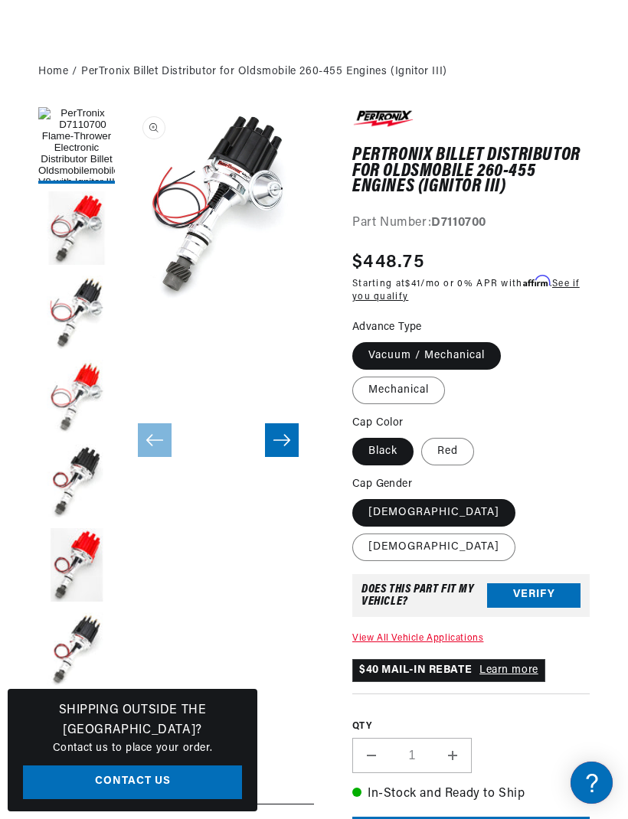
scroll to position [0, 490]
click at [466, 533] on label "[DEMOGRAPHIC_DATA]" at bounding box center [433, 547] width 163 height 28
click at [523, 497] on input "[DEMOGRAPHIC_DATA]" at bounding box center [523, 496] width 1 height 1
radio input "true"
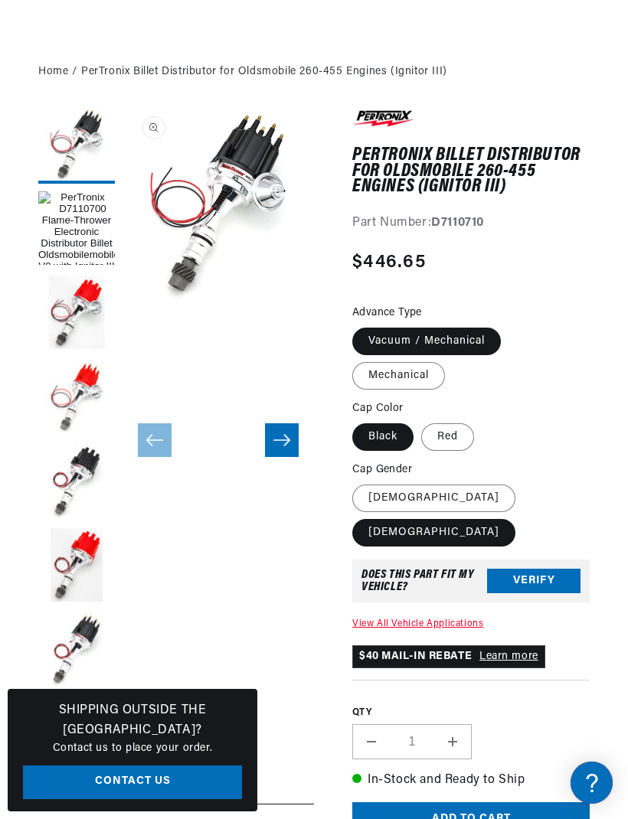
click at [427, 377] on label "Mechanical" at bounding box center [398, 376] width 93 height 28
click at [508, 325] on input "Mechanical" at bounding box center [508, 325] width 1 height 1
radio input "true"
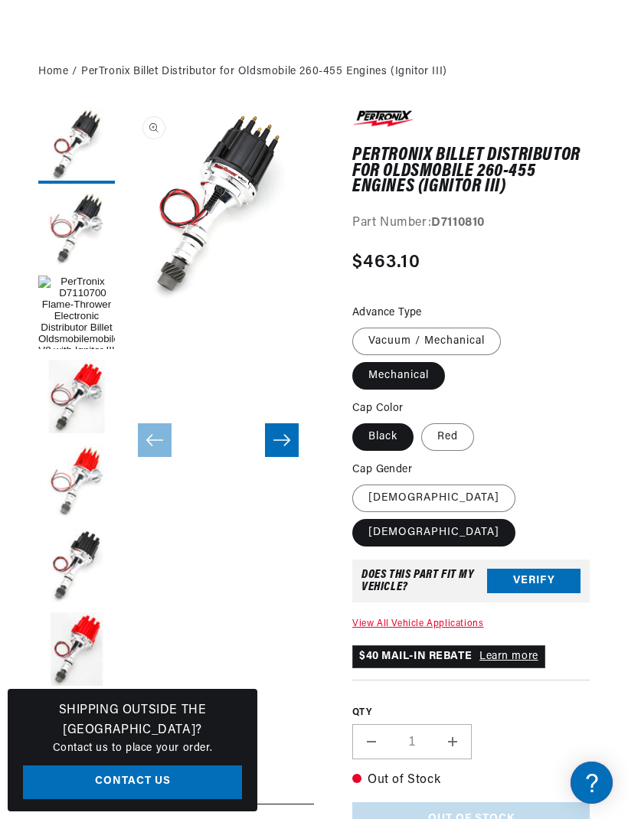
click at [477, 338] on label "Vacuum / Mechanical" at bounding box center [426, 342] width 148 height 28
click at [357, 325] on input "Vacuum / Mechanical" at bounding box center [356, 325] width 1 height 1
radio input "true"
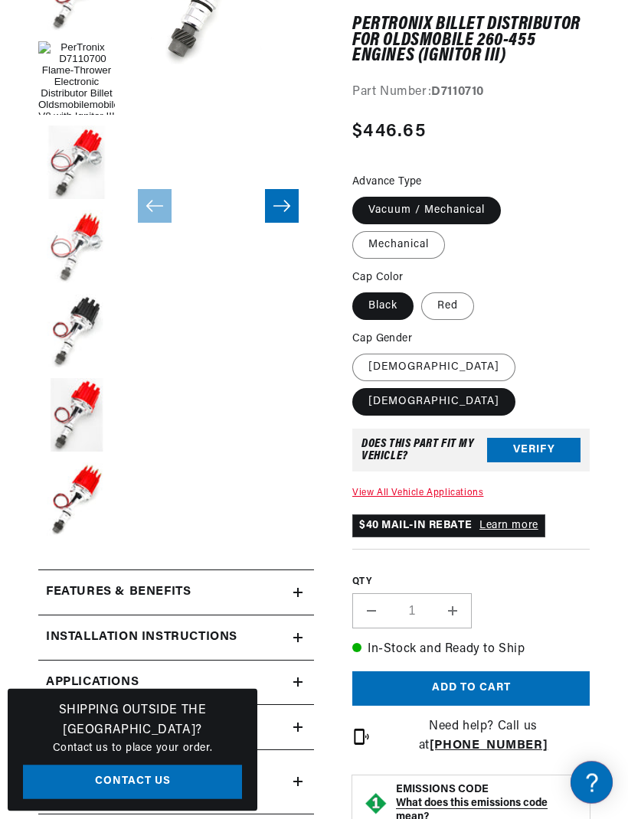
scroll to position [328, 0]
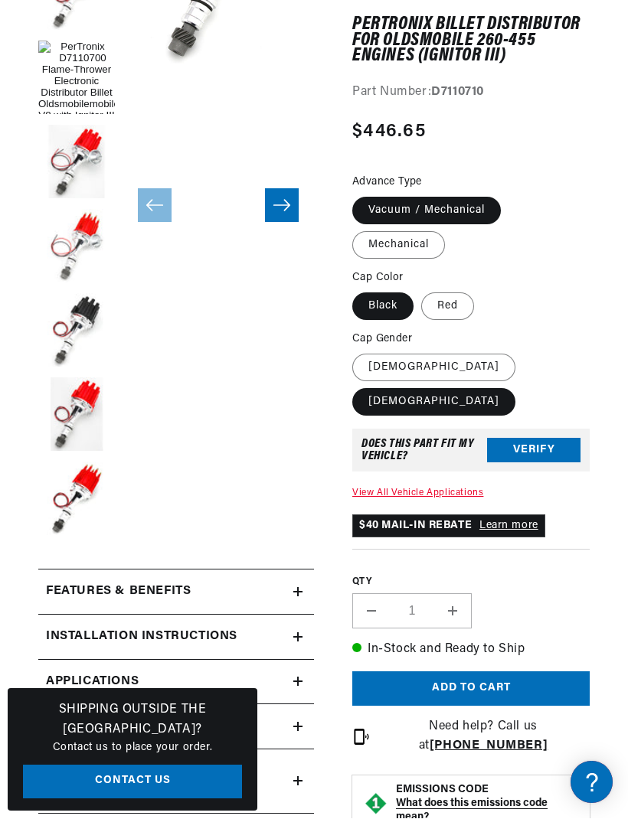
click at [305, 586] on summary "Features & Benefits" at bounding box center [176, 592] width 276 height 44
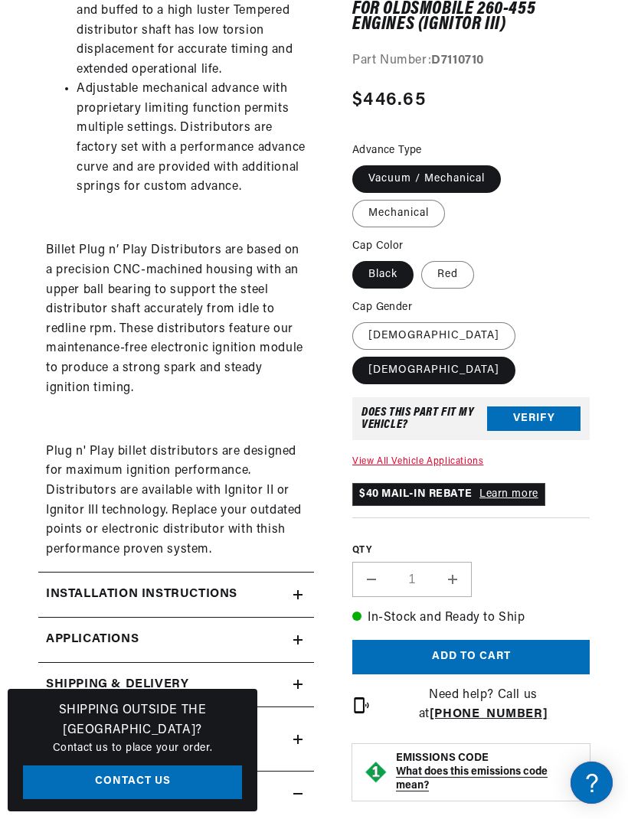
scroll to position [0, 39]
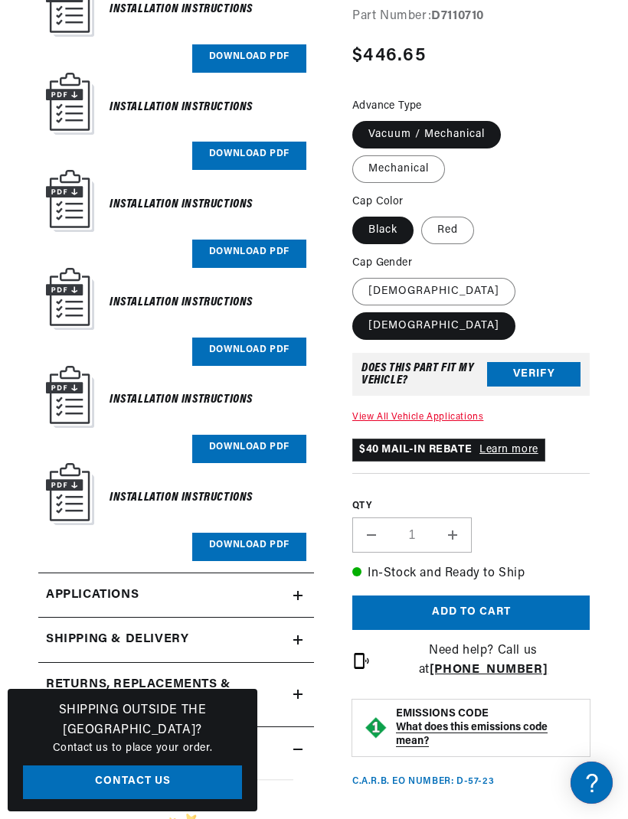
scroll to position [0, 0]
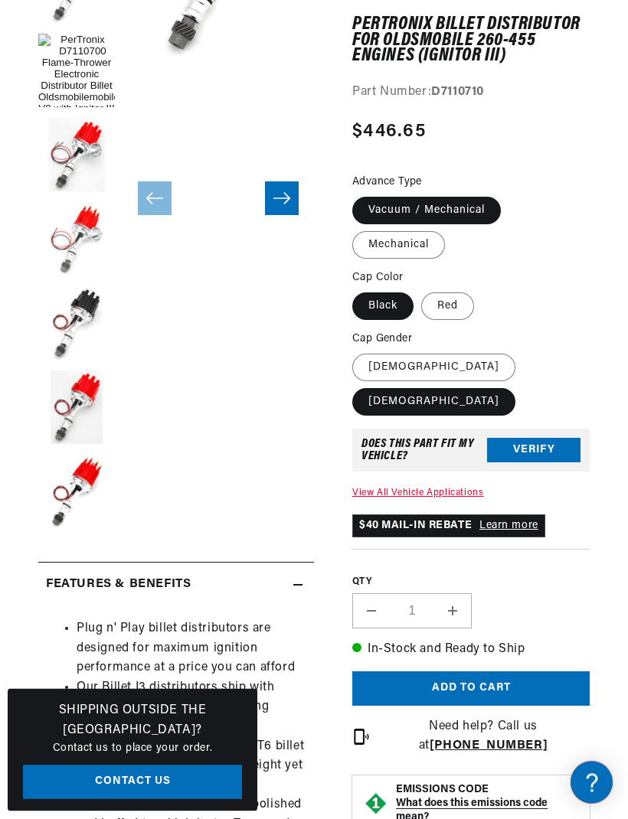
scroll to position [336, 0]
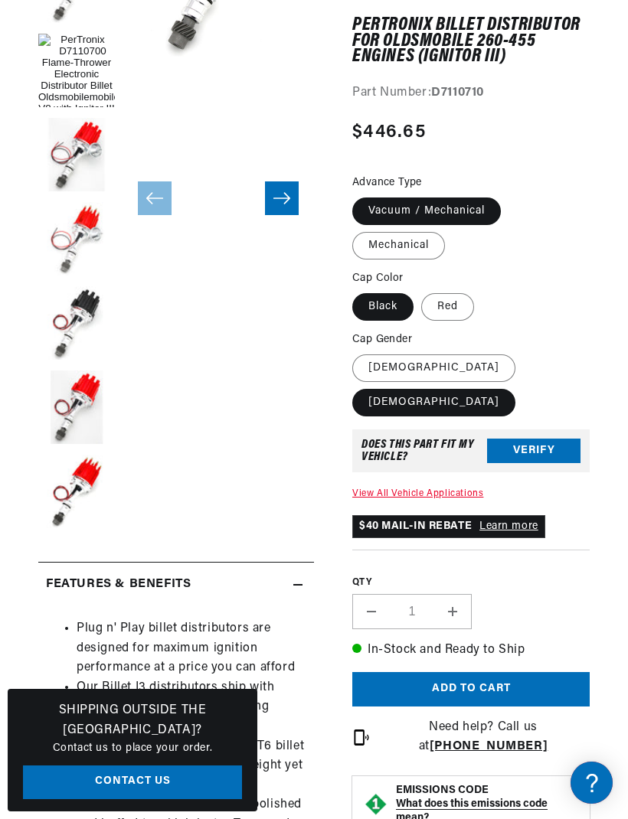
click at [156, 582] on h2 "Features & Benefits" at bounding box center [118, 585] width 145 height 20
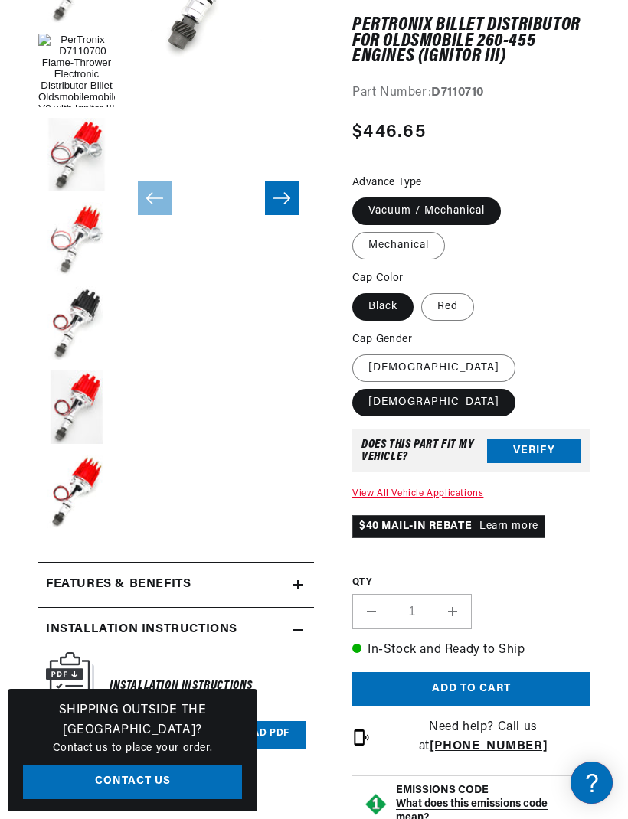
scroll to position [0, 0]
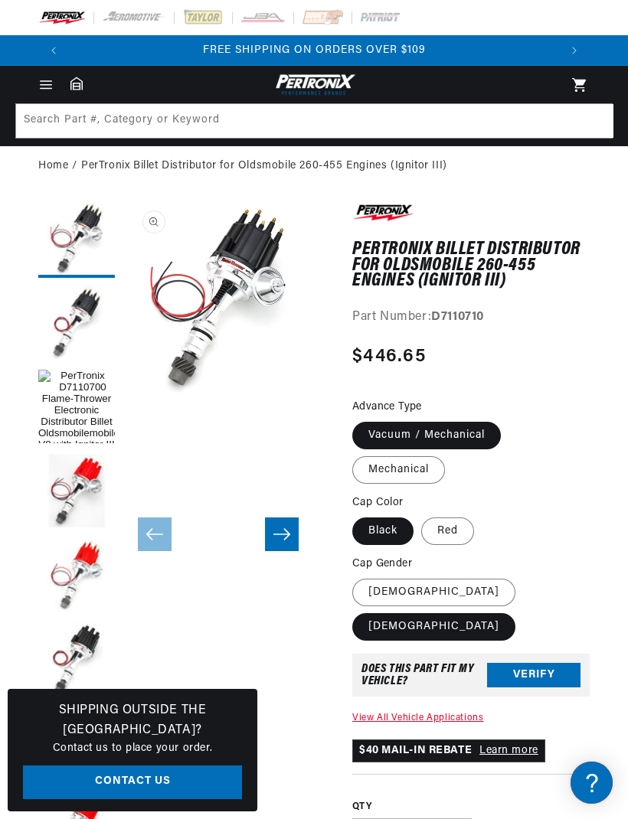
click at [70, 331] on button "Load image 7 in gallery view" at bounding box center [76, 323] width 77 height 77
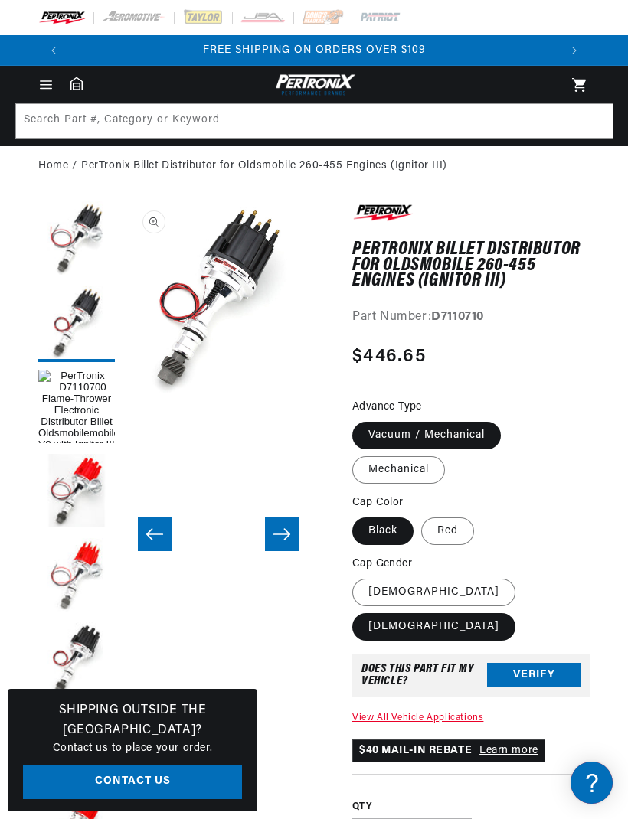
scroll to position [0, 60]
click at [67, 240] on button "Load image 3 in gallery view" at bounding box center [76, 239] width 77 height 77
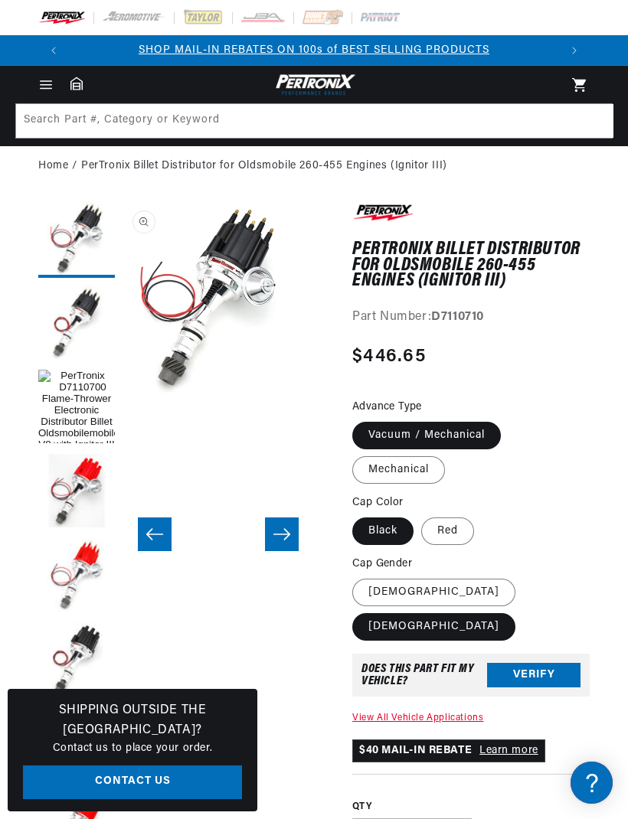
scroll to position [0, 0]
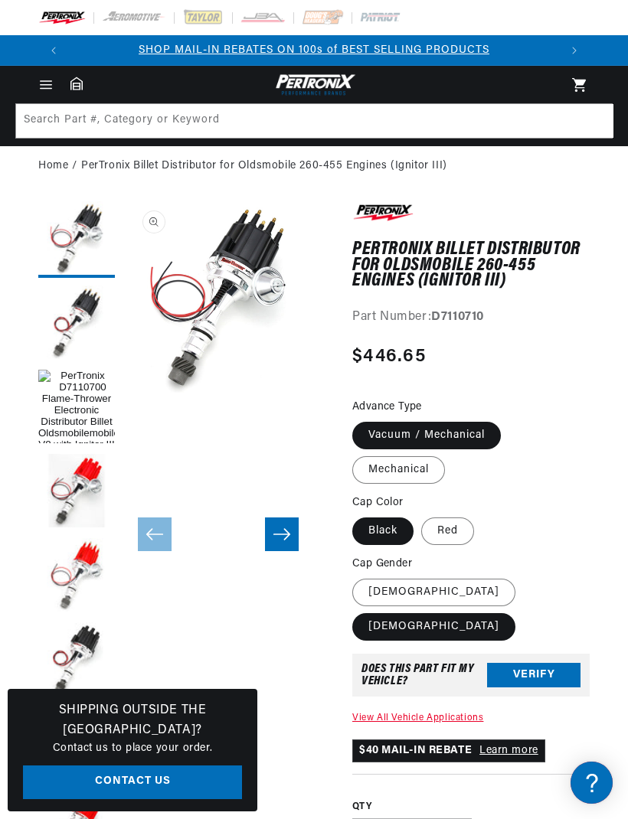
click at [76, 323] on button "Load image 7 in gallery view" at bounding box center [76, 323] width 77 height 77
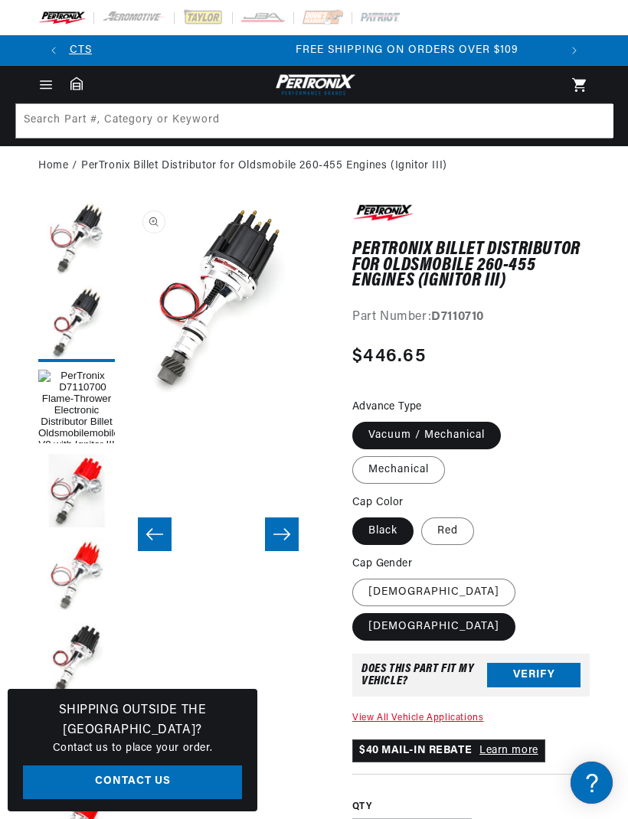
scroll to position [0, 490]
click at [122, 393] on button "Open media 7 in modal" at bounding box center [122, 393] width 0 height 0
